Goal: Complete application form: Complete application form

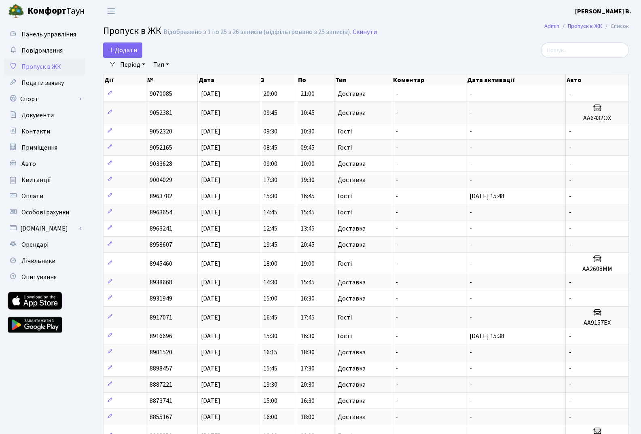
select select "25"
click at [132, 44] on link "Додати" at bounding box center [122, 49] width 39 height 15
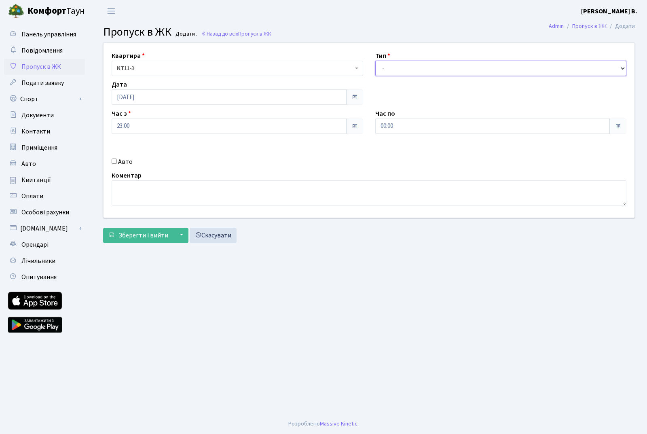
click at [413, 70] on select "- Доставка Таксі Гості Сервіс" at bounding box center [500, 68] width 251 height 15
select select "1"
click at [375, 61] on select "- Доставка Таксі Гості Сервіс" at bounding box center [500, 68] width 251 height 15
click at [355, 125] on span at bounding box center [354, 126] width 6 height 6
click at [290, 127] on input "23:00" at bounding box center [229, 125] width 235 height 15
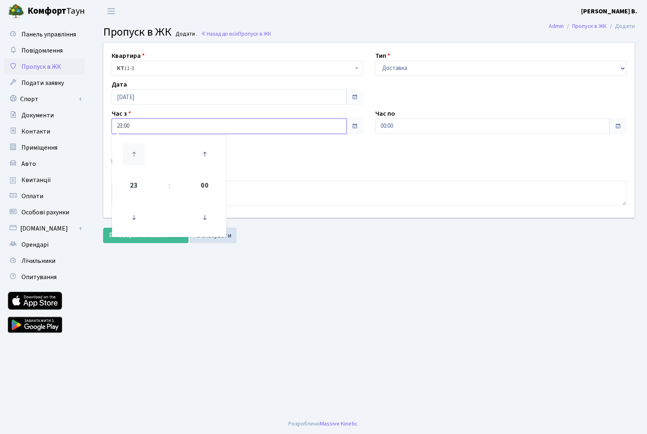
click at [131, 153] on icon at bounding box center [134, 154] width 22 height 22
click at [135, 152] on icon at bounding box center [134, 154] width 22 height 22
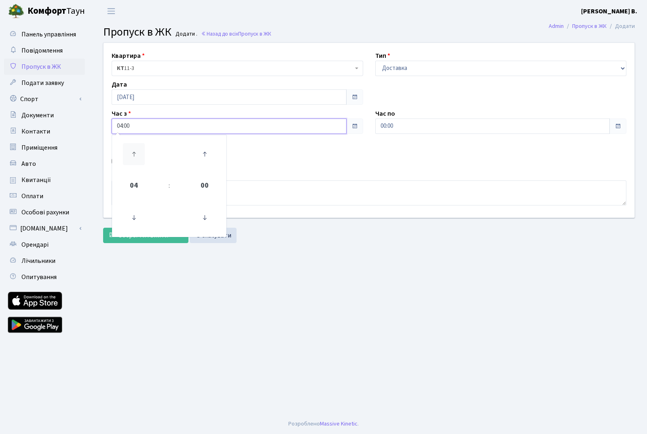
click at [135, 152] on icon at bounding box center [134, 154] width 22 height 22
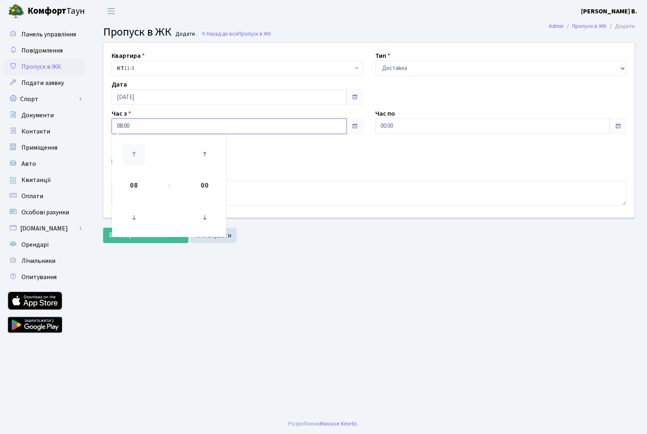
type input "09:00"
click at [378, 229] on div "Зберегти і вийти ▼ Зберегти та продовжити редагування Зберегти та створити Скас…" at bounding box center [369, 235] width 532 height 15
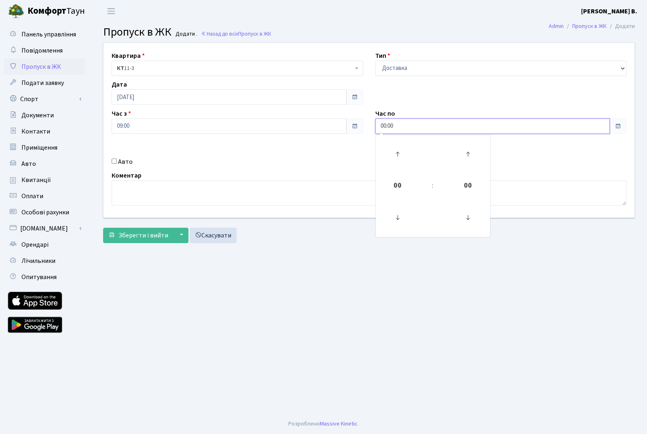
click at [433, 131] on input "00:00" at bounding box center [492, 125] width 235 height 15
click at [398, 151] on icon at bounding box center [397, 154] width 22 height 22
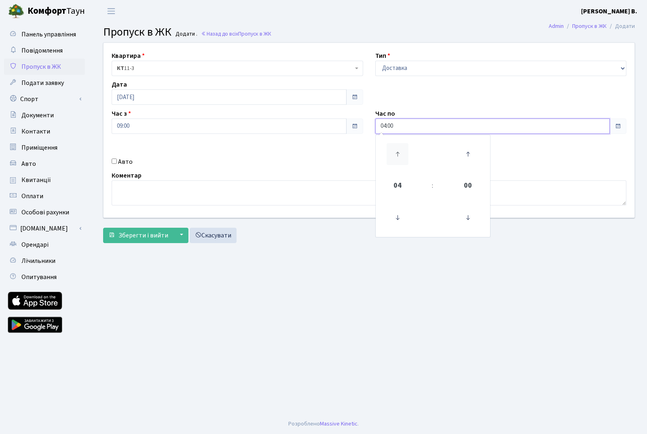
click at [398, 151] on icon at bounding box center [397, 154] width 22 height 22
type input "07:00"
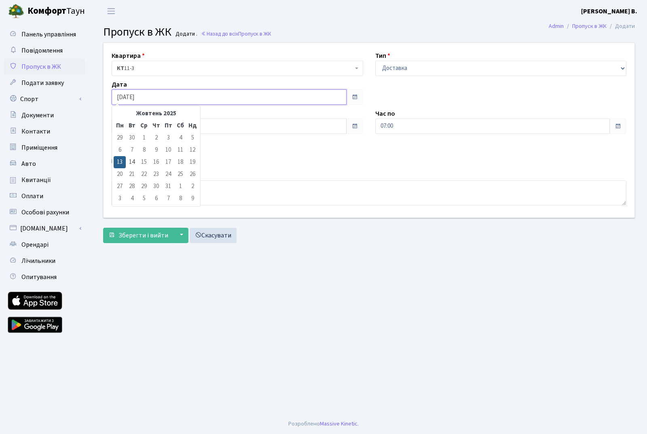
click at [121, 97] on input "[DATE]" at bounding box center [229, 96] width 235 height 15
click at [133, 161] on td "14" at bounding box center [132, 162] width 12 height 12
type input "14.10.2025"
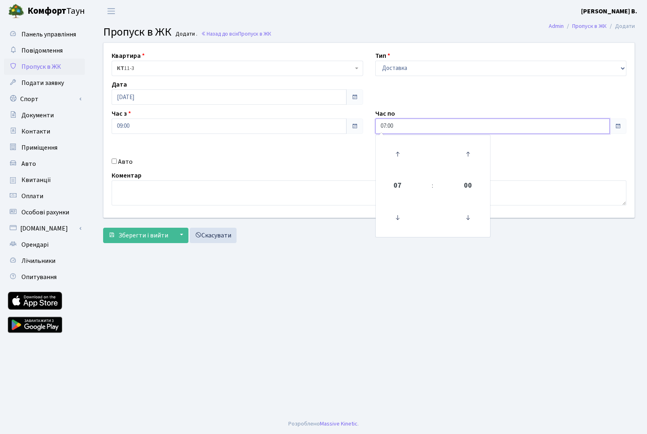
drag, startPoint x: 384, startPoint y: 127, endPoint x: 375, endPoint y: 127, distance: 9.3
click at [375, 127] on input "07:00" at bounding box center [492, 125] width 235 height 15
click at [397, 152] on icon at bounding box center [397, 154] width 22 height 22
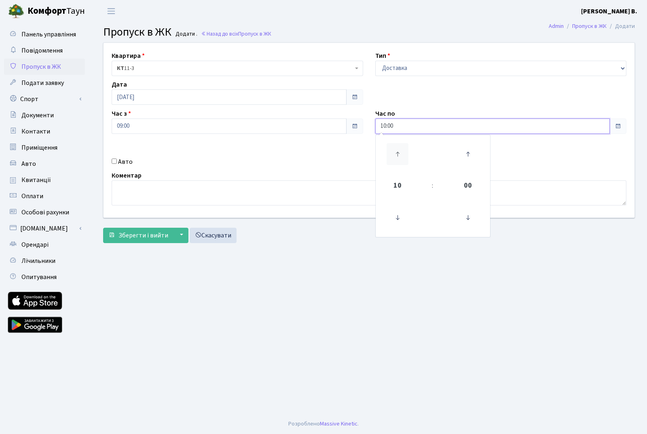
click at [397, 152] on icon at bounding box center [397, 154] width 22 height 22
type input "11:00"
click at [397, 296] on main "Admin Пропуск в ЖК Додати Пропуск в ЖК Додати . Назад до всіх Пропуск в ЖК Квар…" at bounding box center [369, 217] width 556 height 391
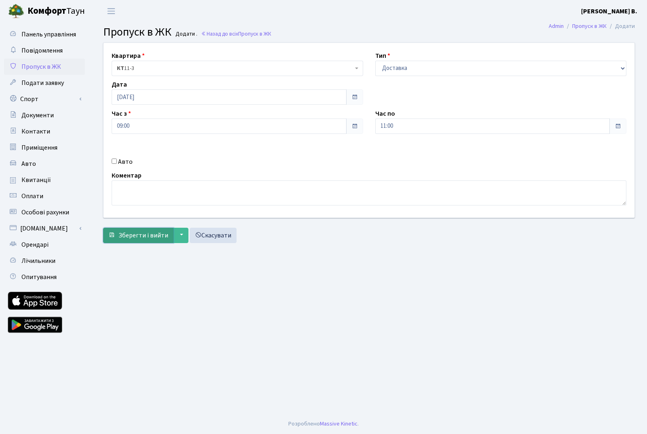
click at [144, 237] on span "Зберегти і вийти" at bounding box center [143, 235] width 50 height 9
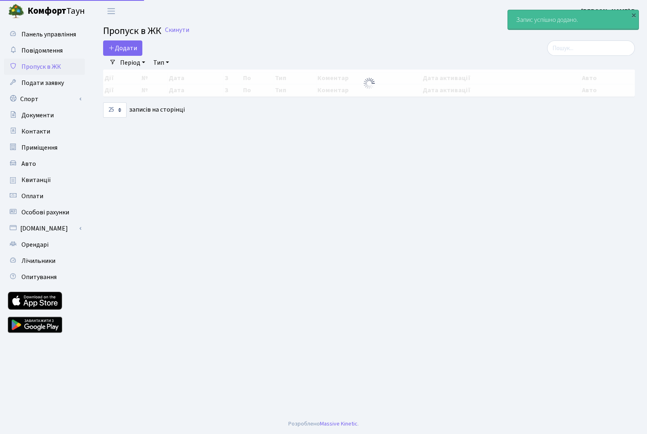
select select "25"
